Goal: Information Seeking & Learning: Learn about a topic

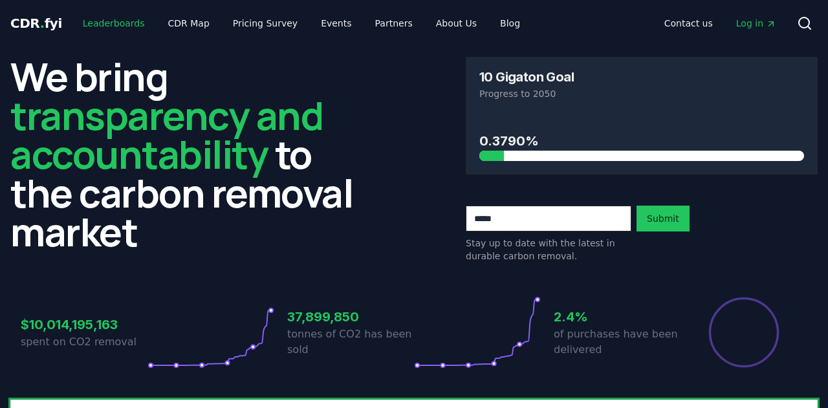
click at [98, 16] on link "Leaderboards" at bounding box center [113, 23] width 83 height 23
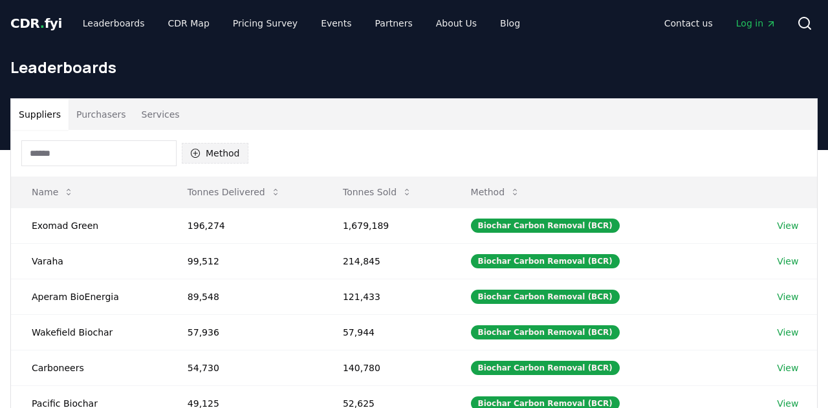
click at [201, 146] on button "Method" at bounding box center [215, 153] width 67 height 21
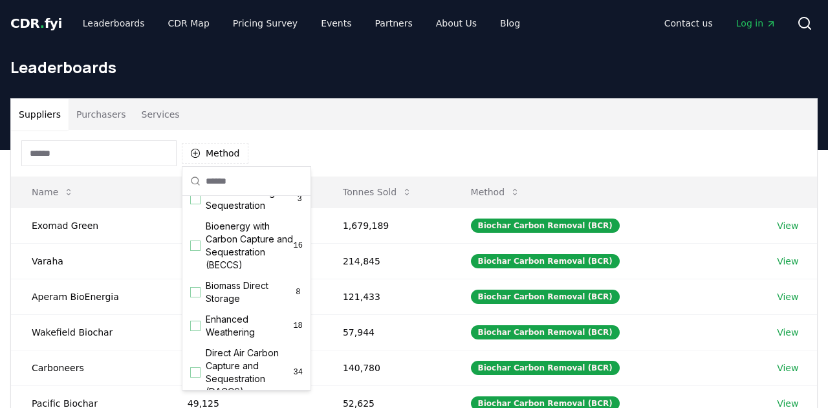
scroll to position [136, 0]
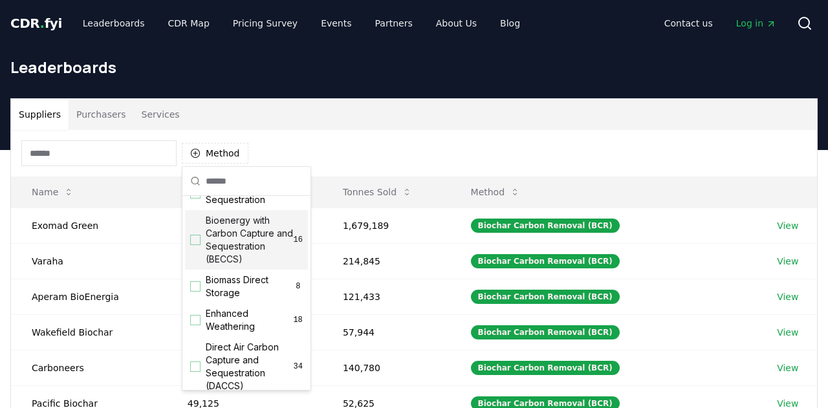
click at [191, 235] on div "Suggestions" at bounding box center [195, 240] width 10 height 10
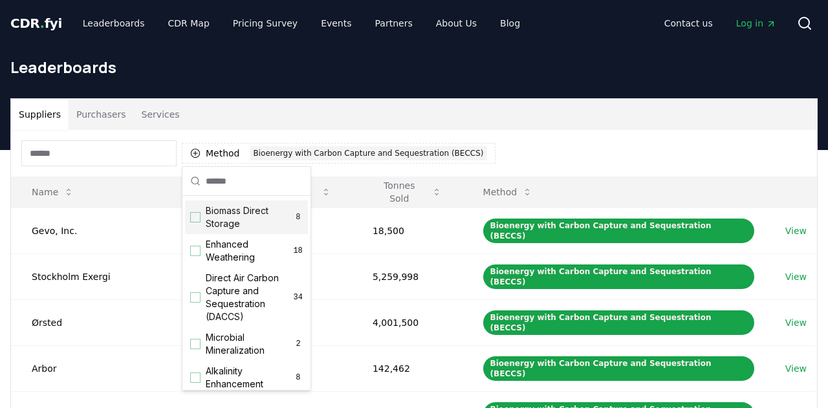
scroll to position [239, 0]
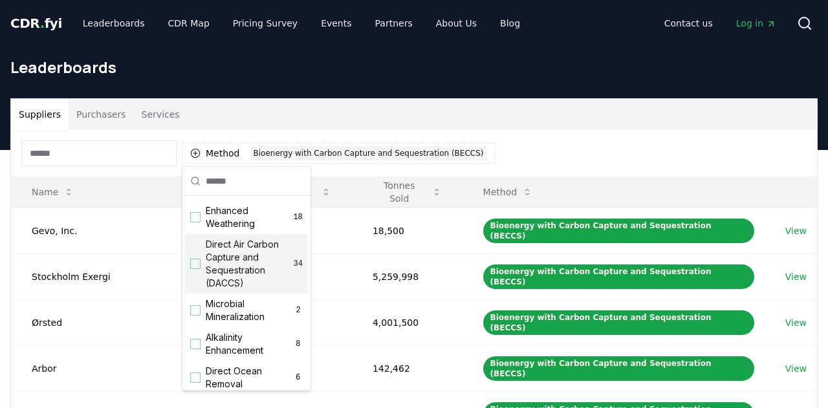
click at [195, 257] on div "Direct Air Carbon Capture and Sequestration (DACCS) 34" at bounding box center [246, 263] width 123 height 59
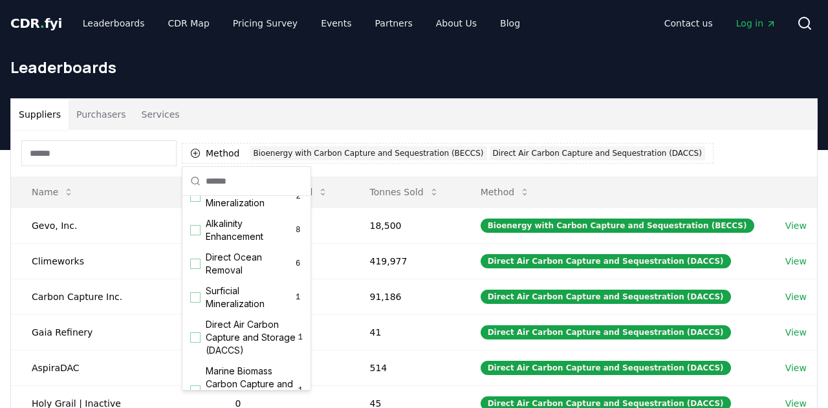
scroll to position [357, 0]
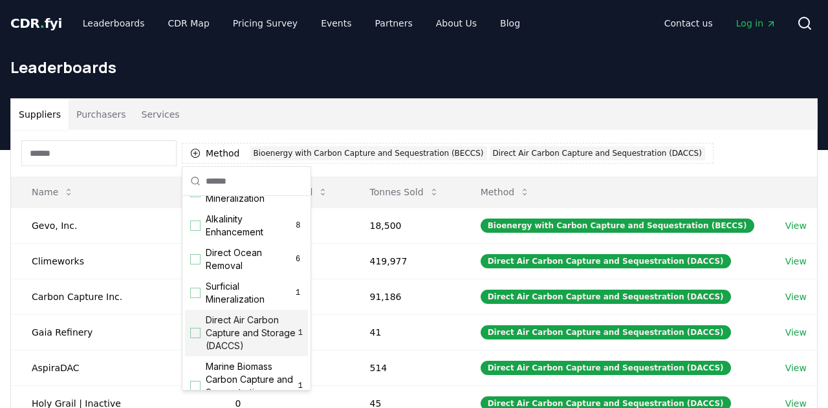
click at [194, 332] on div "Suggestions" at bounding box center [195, 333] width 10 height 10
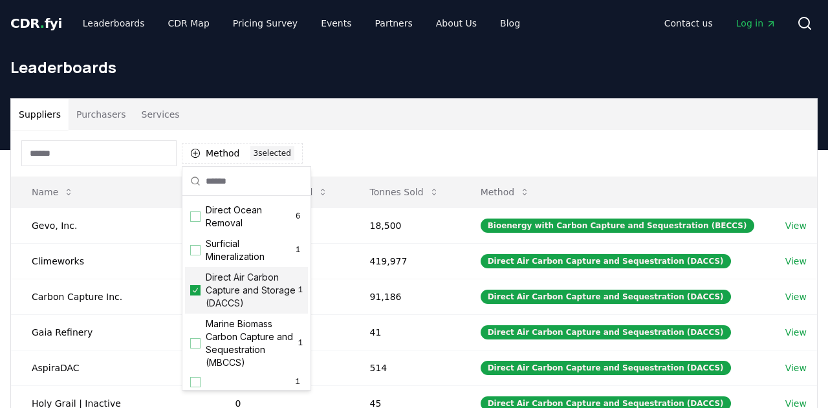
scroll to position [430, 0]
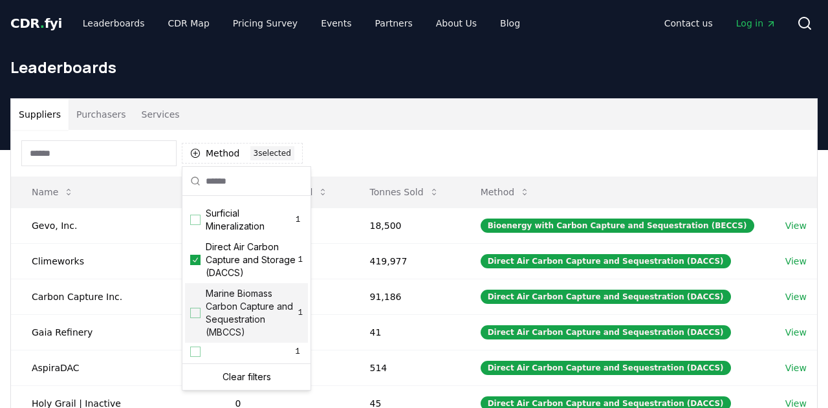
click at [204, 312] on div "Marine Biomass Carbon Capture and Sequestration (MBCCS) 1" at bounding box center [246, 312] width 123 height 59
click at [473, 121] on div "Suppliers Purchasers Services" at bounding box center [414, 114] width 806 height 31
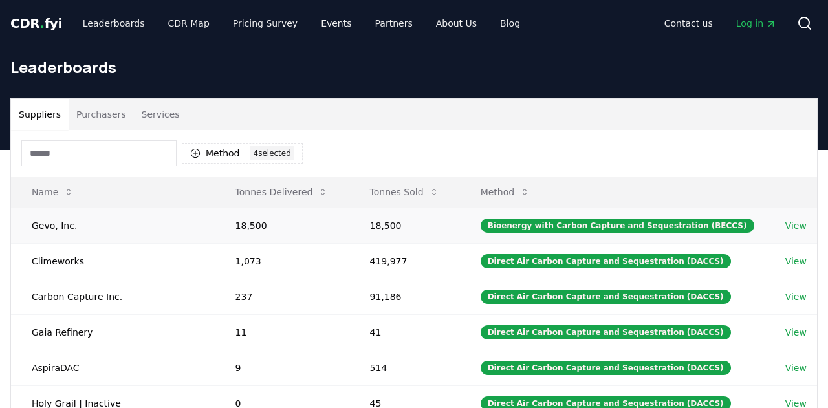
click at [795, 221] on link "View" at bounding box center [795, 225] width 21 height 13
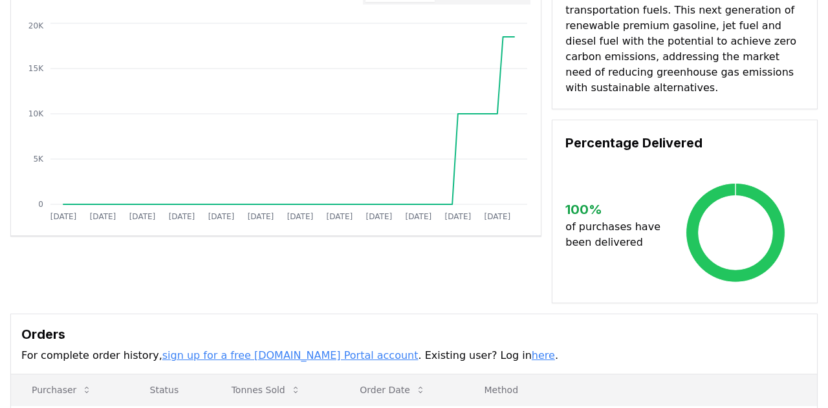
scroll to position [134, 0]
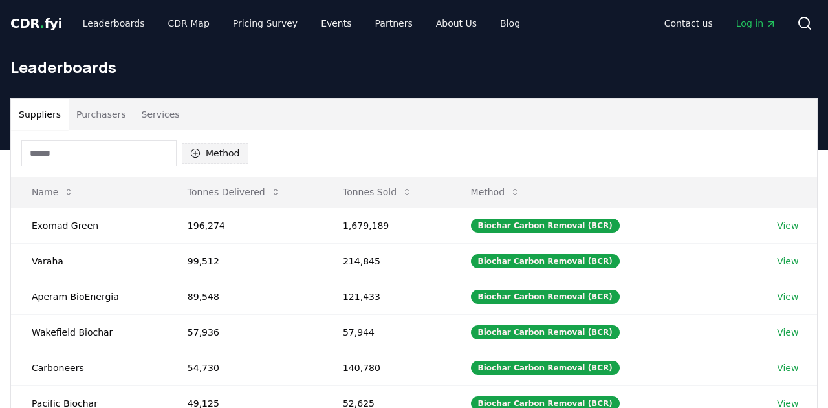
click at [217, 153] on button "Method" at bounding box center [215, 153] width 67 height 21
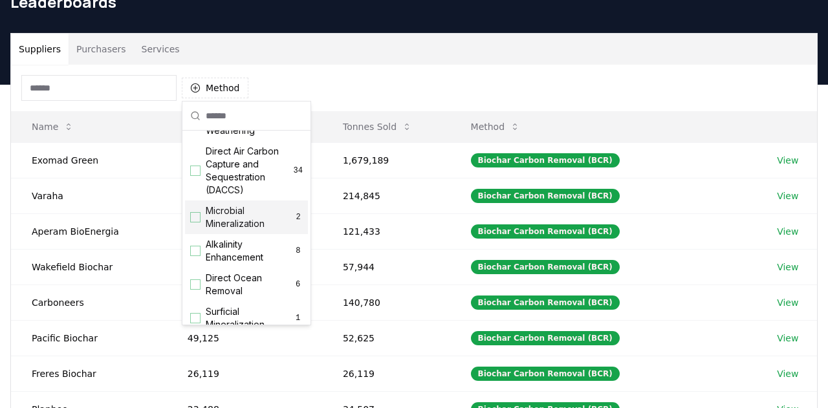
scroll to position [261, 0]
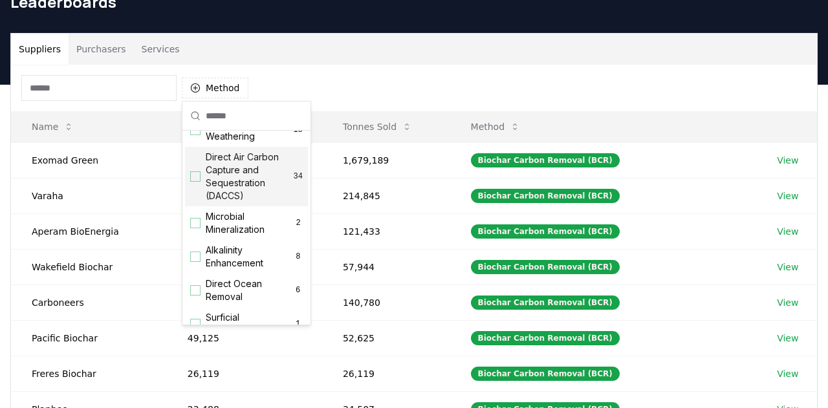
click at [231, 171] on span "Direct Air Carbon Capture and Sequestration (DACCS)" at bounding box center [250, 177] width 88 height 52
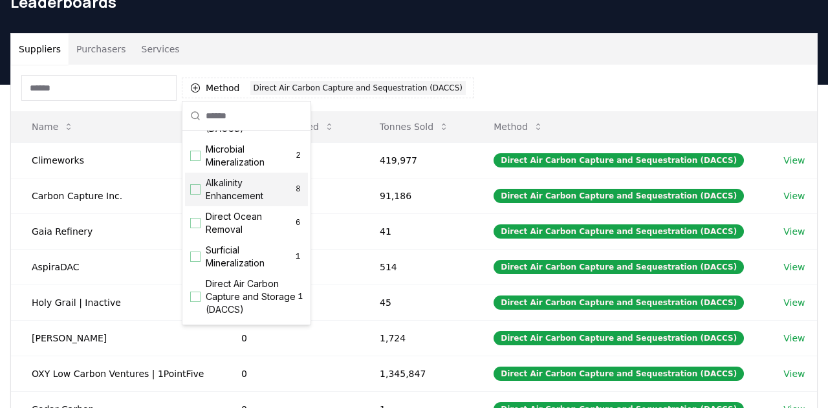
scroll to position [349, 0]
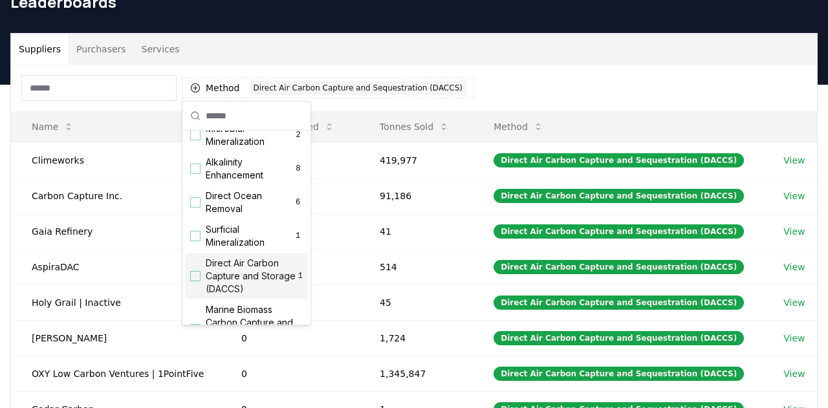
click at [261, 272] on span "Direct Air Carbon Capture and Storage (DACCS)" at bounding box center [252, 276] width 92 height 39
click at [527, 126] on button "Method" at bounding box center [518, 127] width 70 height 26
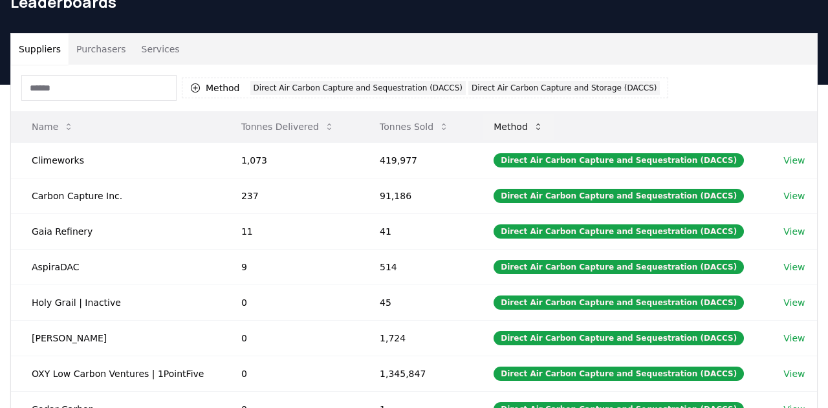
click at [527, 126] on button "Method" at bounding box center [518, 127] width 70 height 26
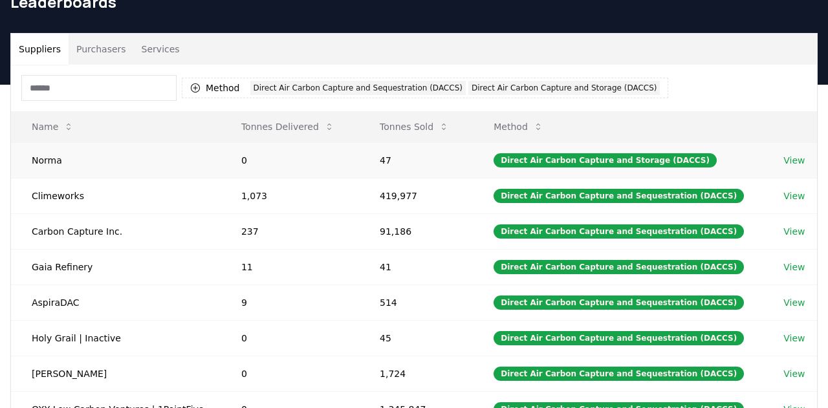
click at [45, 160] on td "Norma" at bounding box center [116, 160] width 210 height 36
click at [87, 232] on td "Carbon Capture Inc." at bounding box center [116, 231] width 210 height 36
click at [63, 268] on td "Gaia Refinery" at bounding box center [116, 267] width 210 height 36
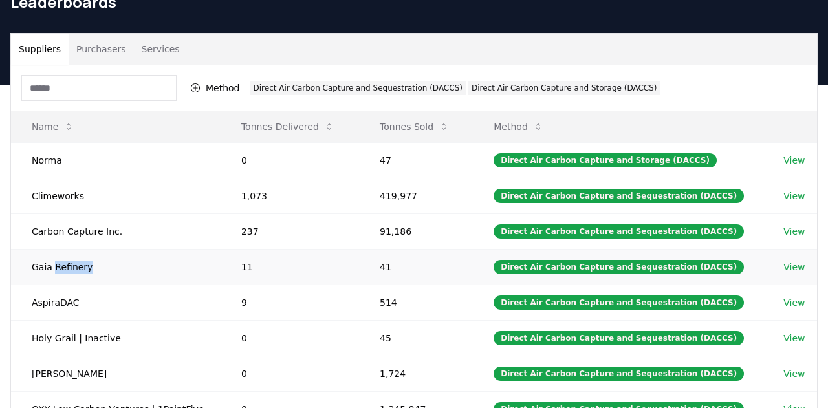
click at [63, 268] on td "Gaia Refinery" at bounding box center [116, 267] width 210 height 36
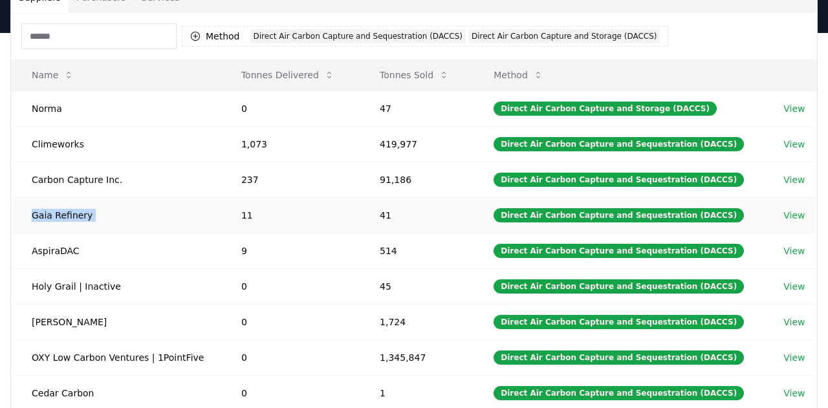
scroll to position [107, 0]
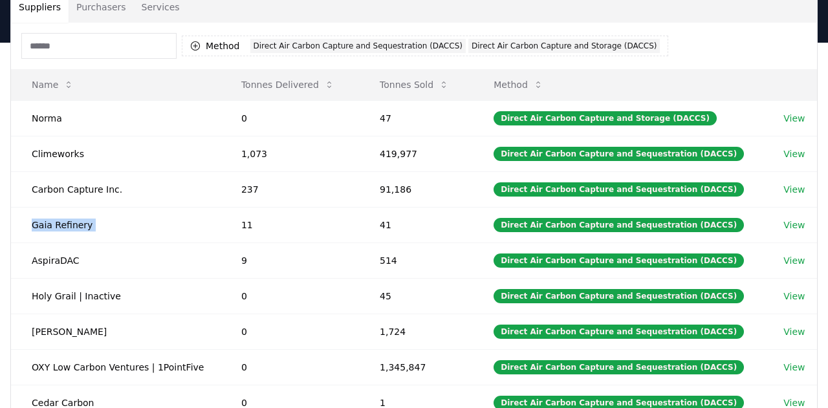
click at [92, 6] on button "Purchasers" at bounding box center [101, 7] width 65 height 31
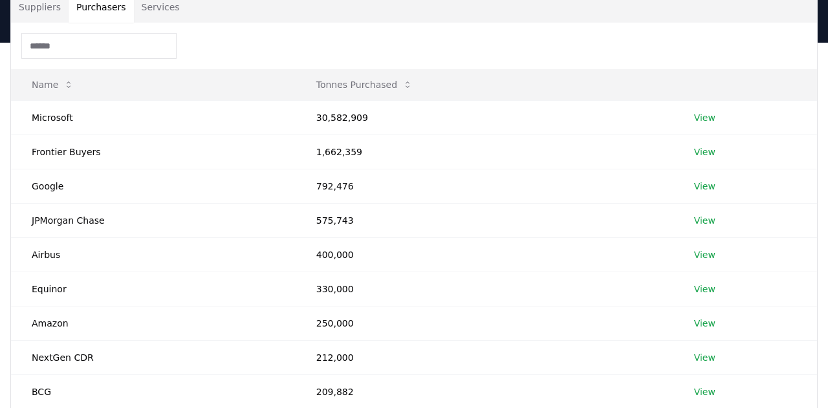
click at [160, 0] on button "Services" at bounding box center [161, 7] width 54 height 31
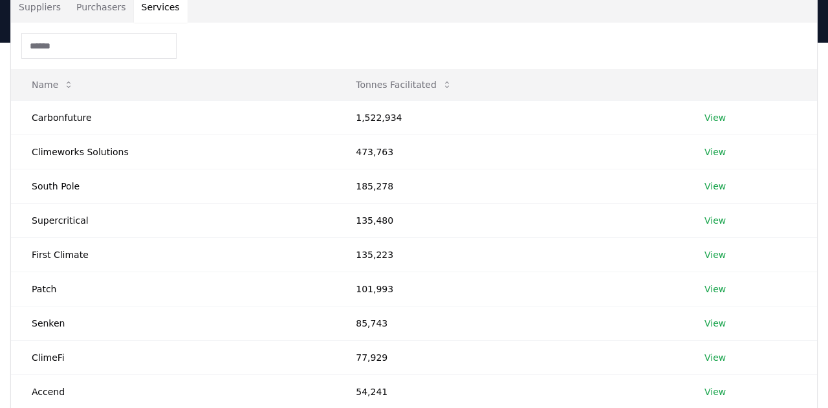
click at [39, 27] on div at bounding box center [414, 46] width 806 height 47
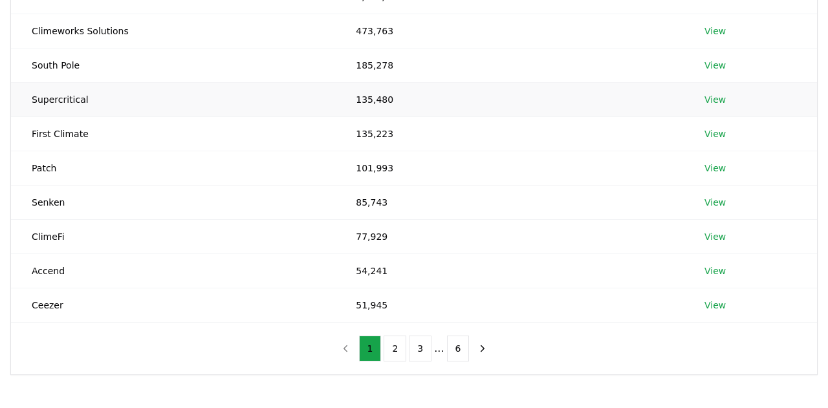
scroll to position [231, 0]
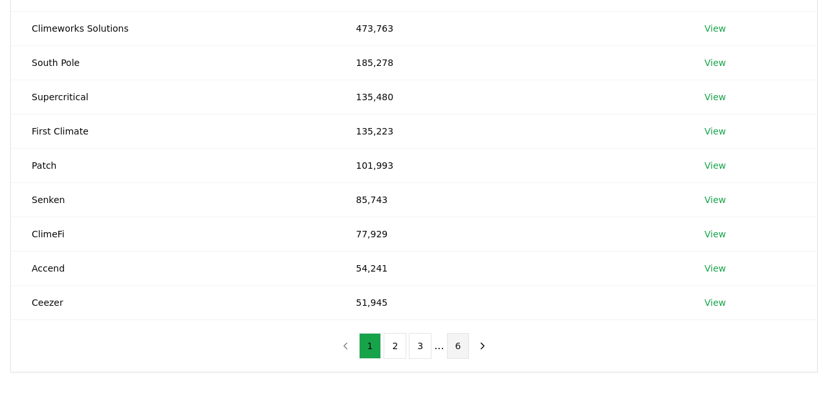
click at [466, 345] on button "6" at bounding box center [458, 346] width 23 height 26
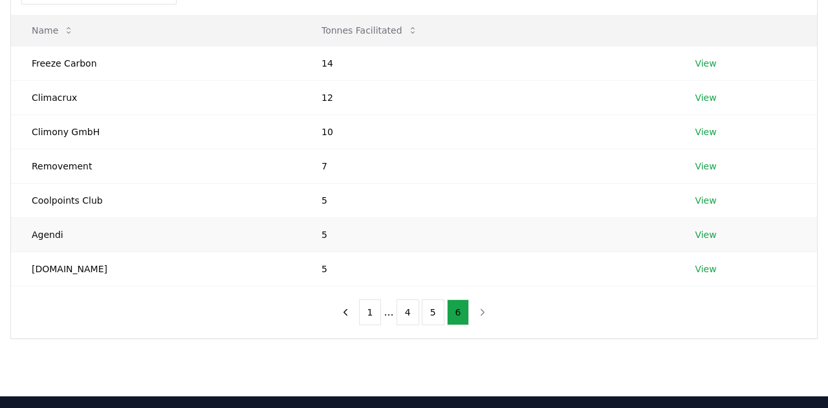
scroll to position [157, 0]
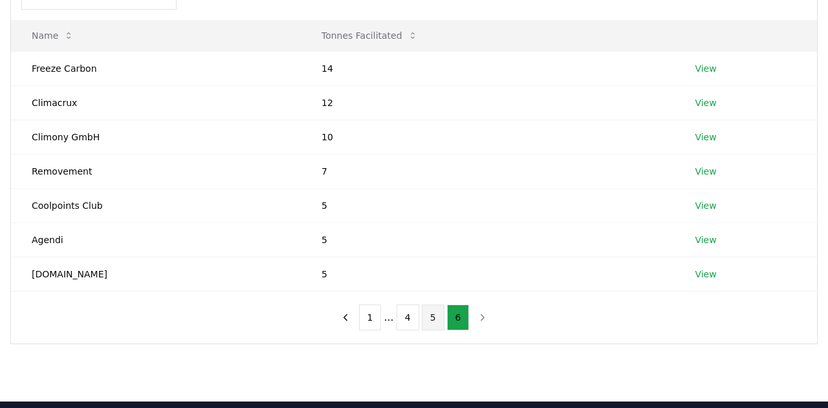
click at [435, 321] on button "5" at bounding box center [433, 318] width 23 height 26
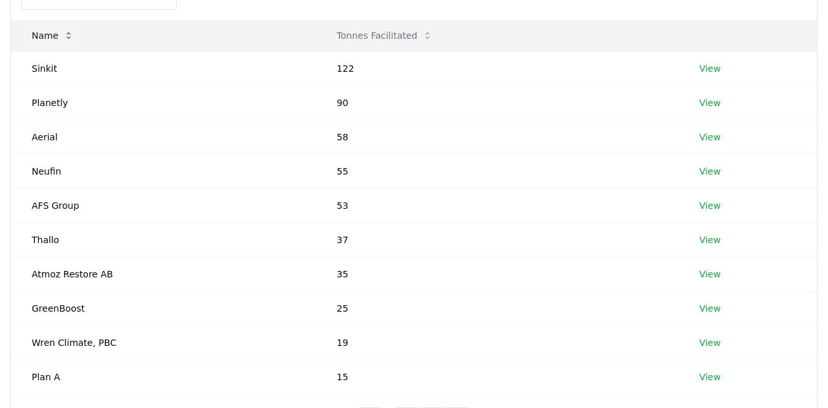
click at [43, 38] on button "Name" at bounding box center [52, 36] width 63 height 26
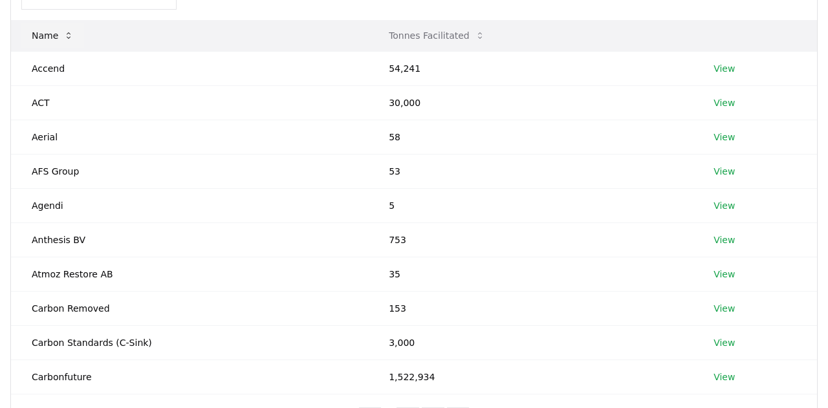
click at [28, 32] on button "Name" at bounding box center [52, 36] width 63 height 26
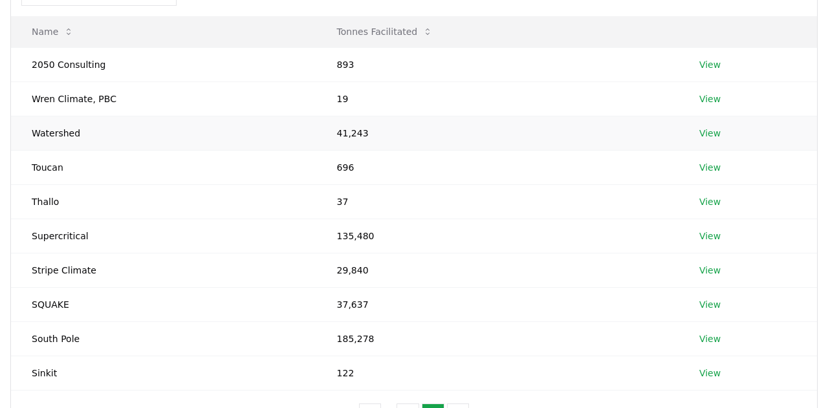
scroll to position [0, 0]
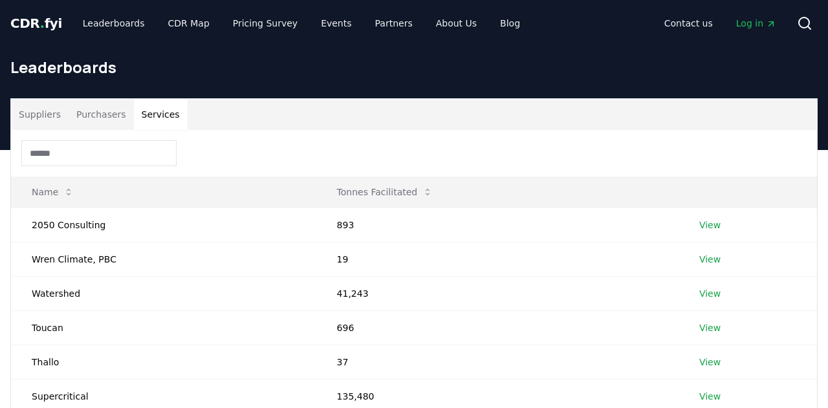
click at [34, 25] on span "CDR . fyi" at bounding box center [36, 24] width 52 height 16
